Goal: Navigation & Orientation: Find specific page/section

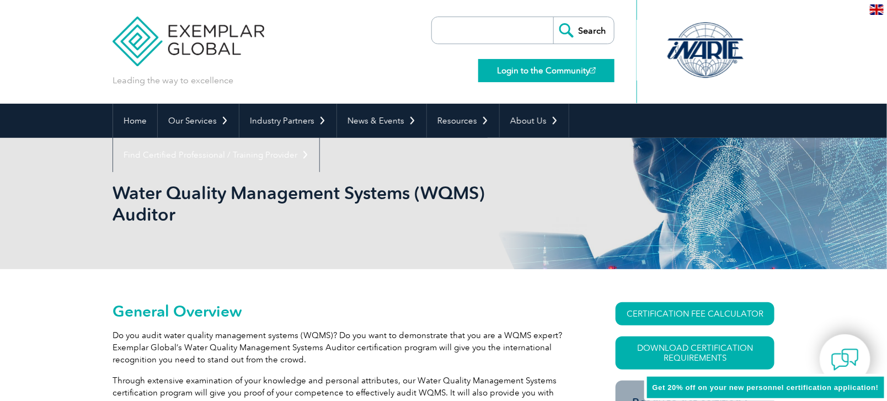
click at [549, 72] on link "Login to the Community" at bounding box center [546, 70] width 136 height 23
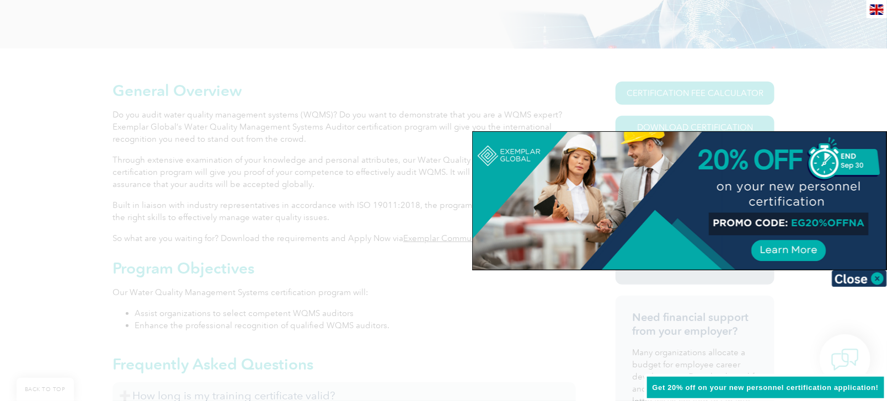
scroll to position [392, 0]
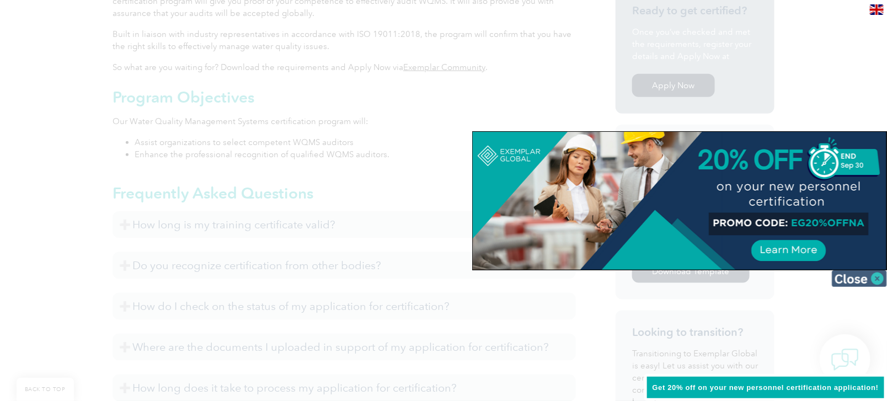
click at [874, 276] on img at bounding box center [859, 278] width 55 height 17
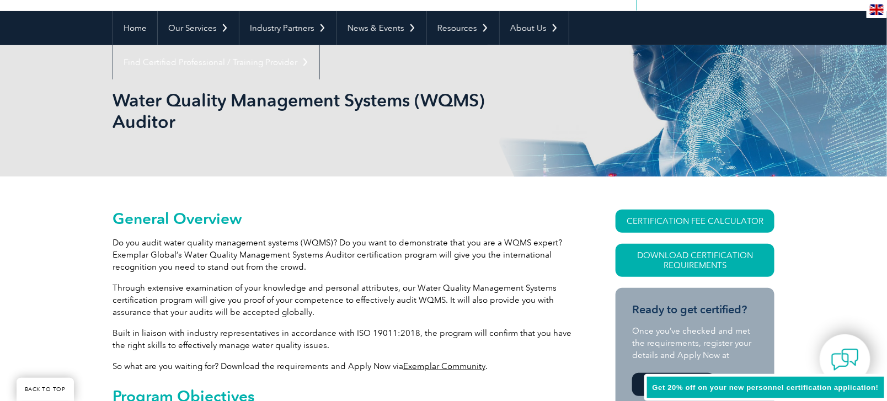
scroll to position [122, 0]
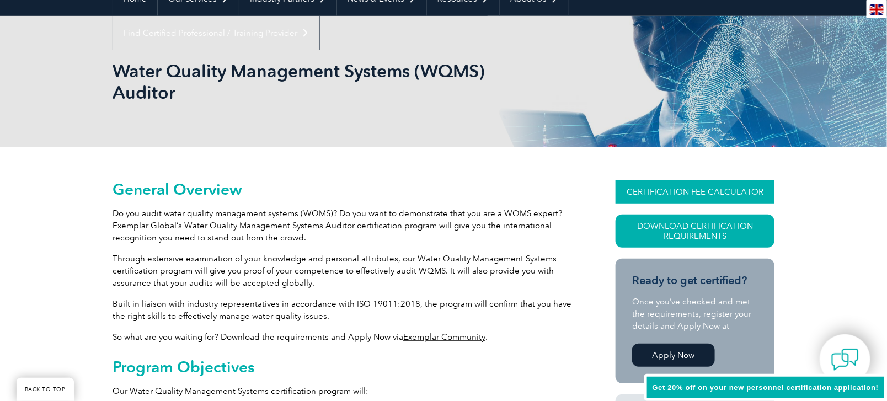
click at [703, 197] on link "CERTIFICATION FEE CALCULATOR" at bounding box center [695, 191] width 159 height 23
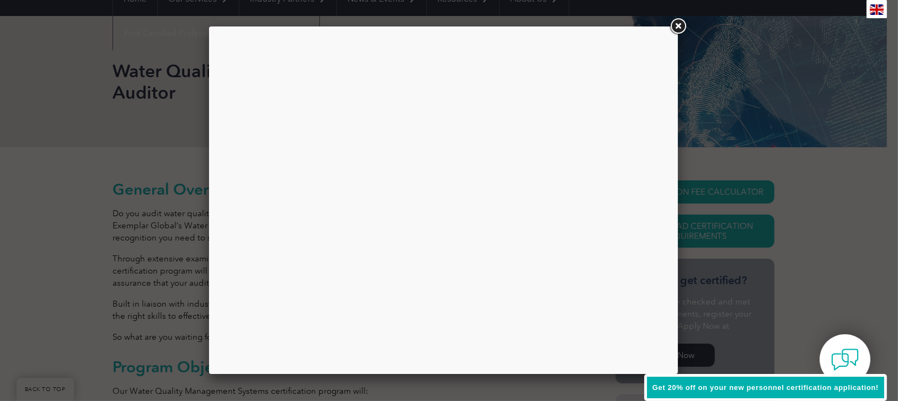
click at [680, 28] on link at bounding box center [678, 27] width 20 height 20
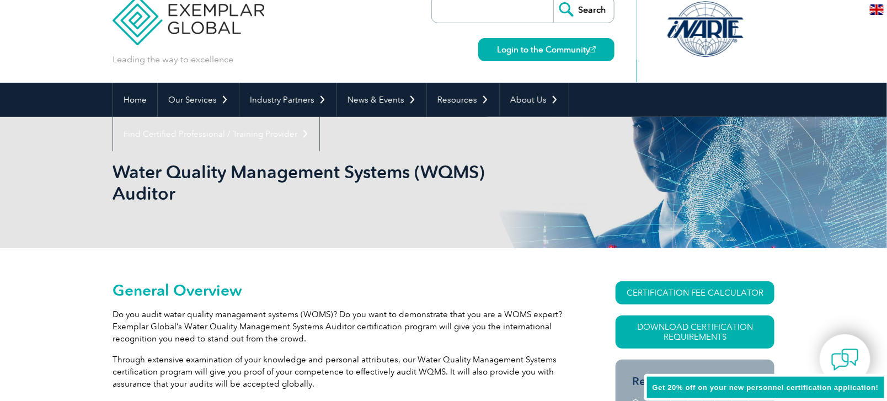
scroll to position [0, 0]
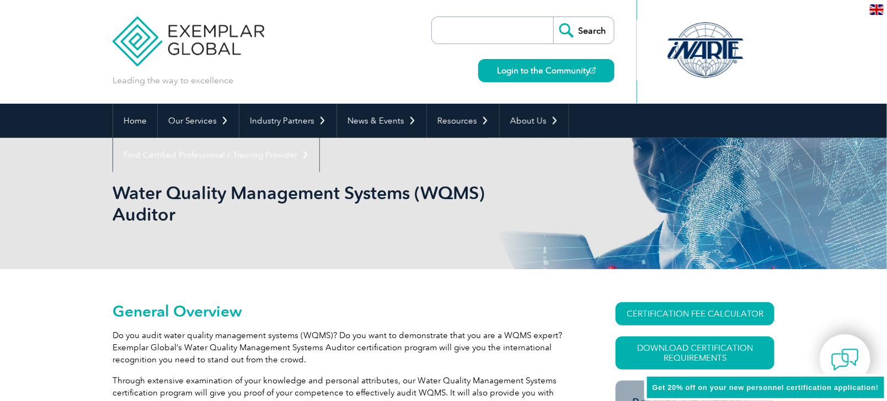
click at [143, 40] on img at bounding box center [189, 33] width 152 height 66
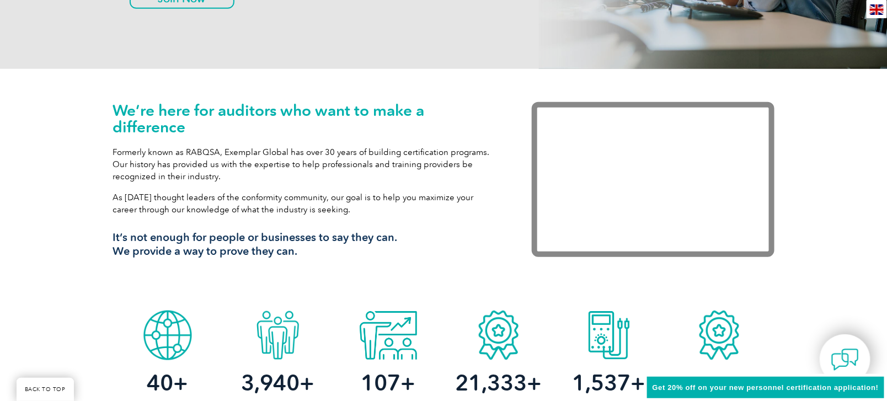
scroll to position [310, 0]
